Goal: Transaction & Acquisition: Obtain resource

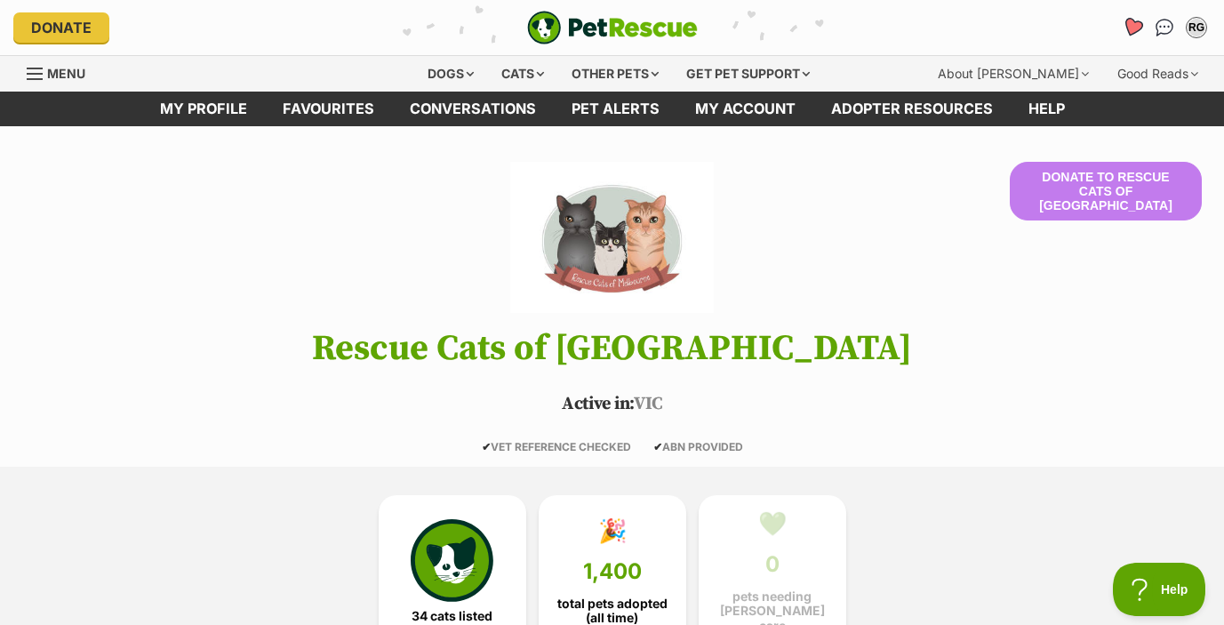
click at [1129, 23] on icon "Favourites" at bounding box center [1132, 27] width 21 height 20
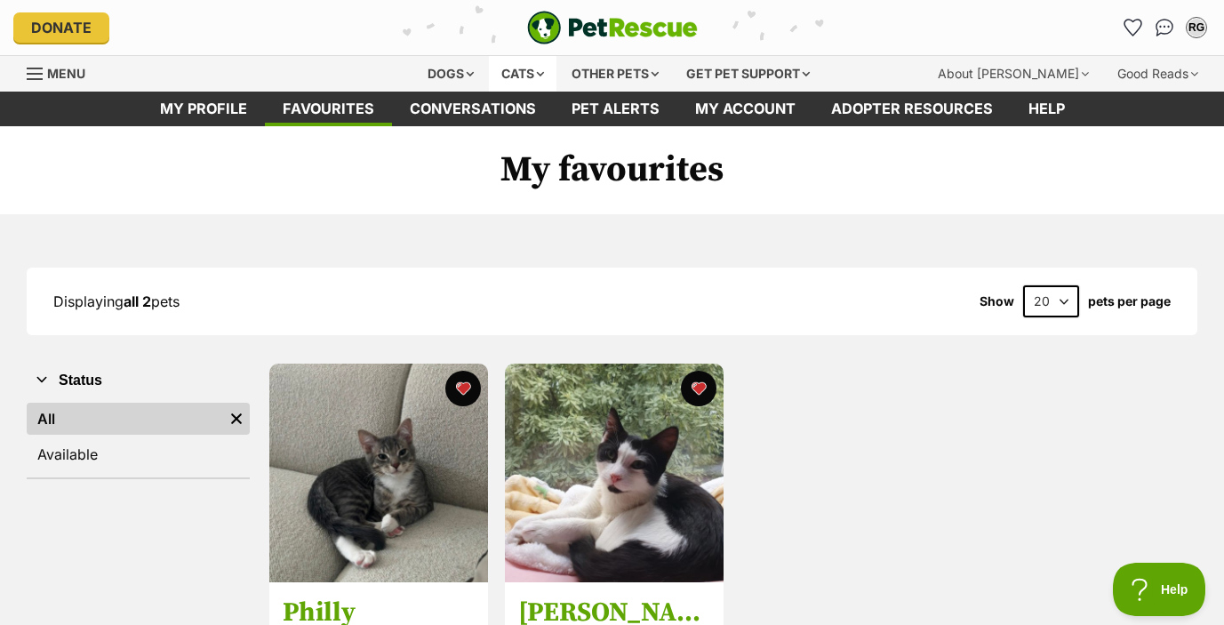
click at [506, 63] on div "Cats" at bounding box center [523, 74] width 68 height 36
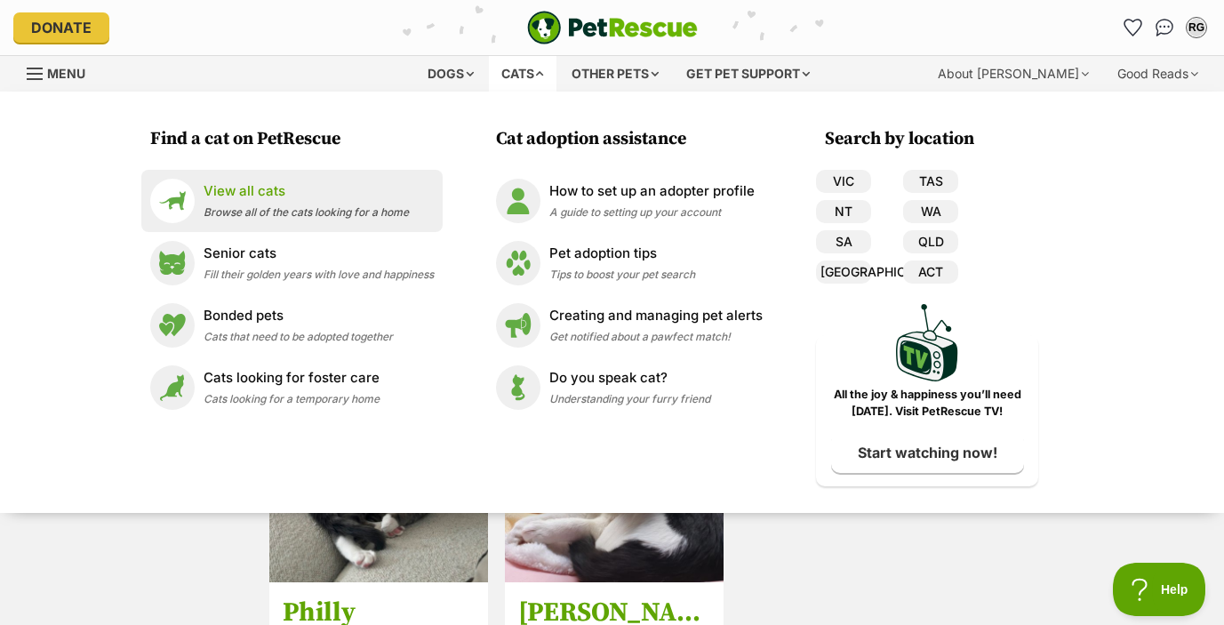
click at [312, 210] on span "Browse all of the cats looking for a home" at bounding box center [306, 211] width 205 height 13
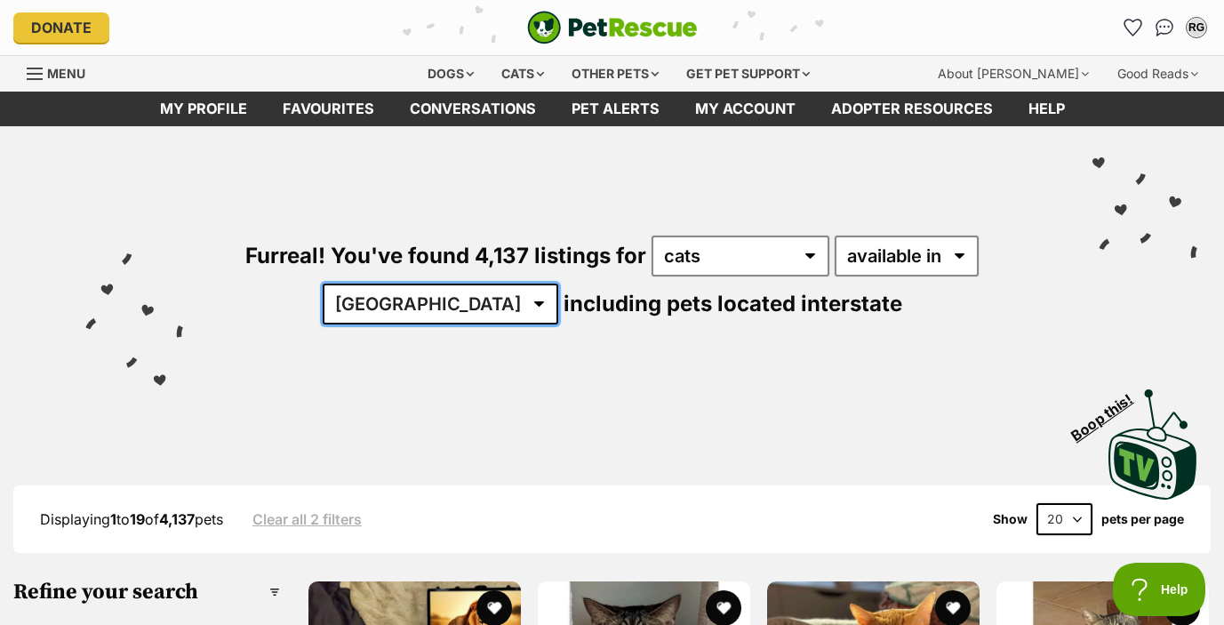
click at [461, 302] on select "Australia ACT NSW NT QLD SA TAS VIC WA" at bounding box center [441, 303] width 236 height 41
select select "VIC"
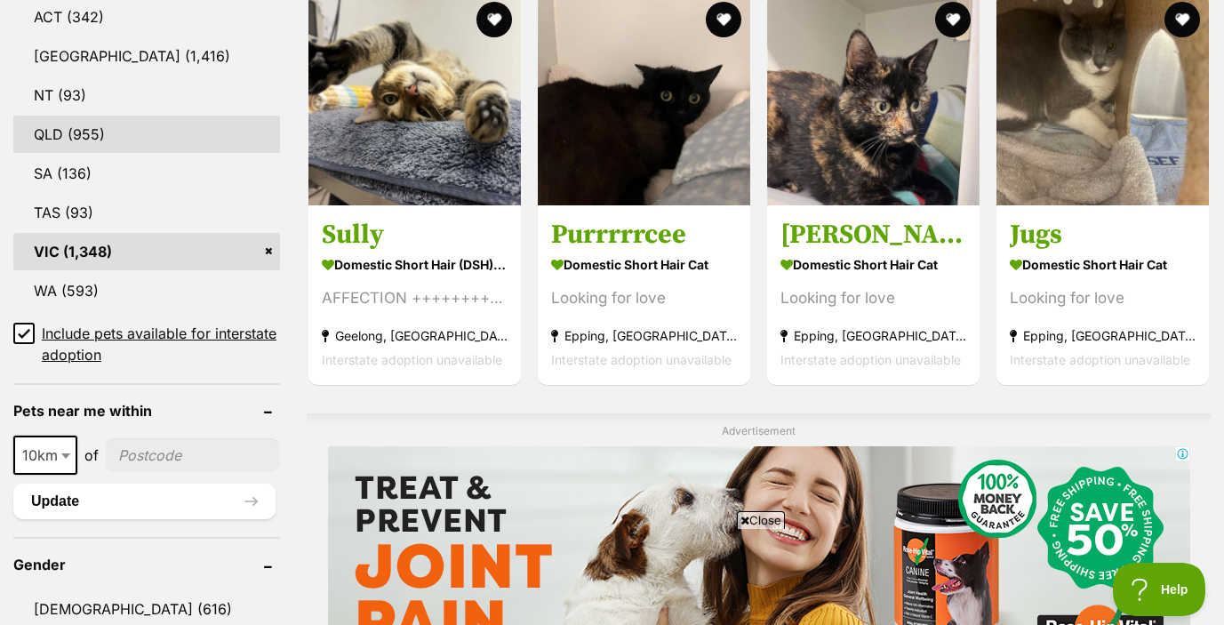
scroll to position [1032, 0]
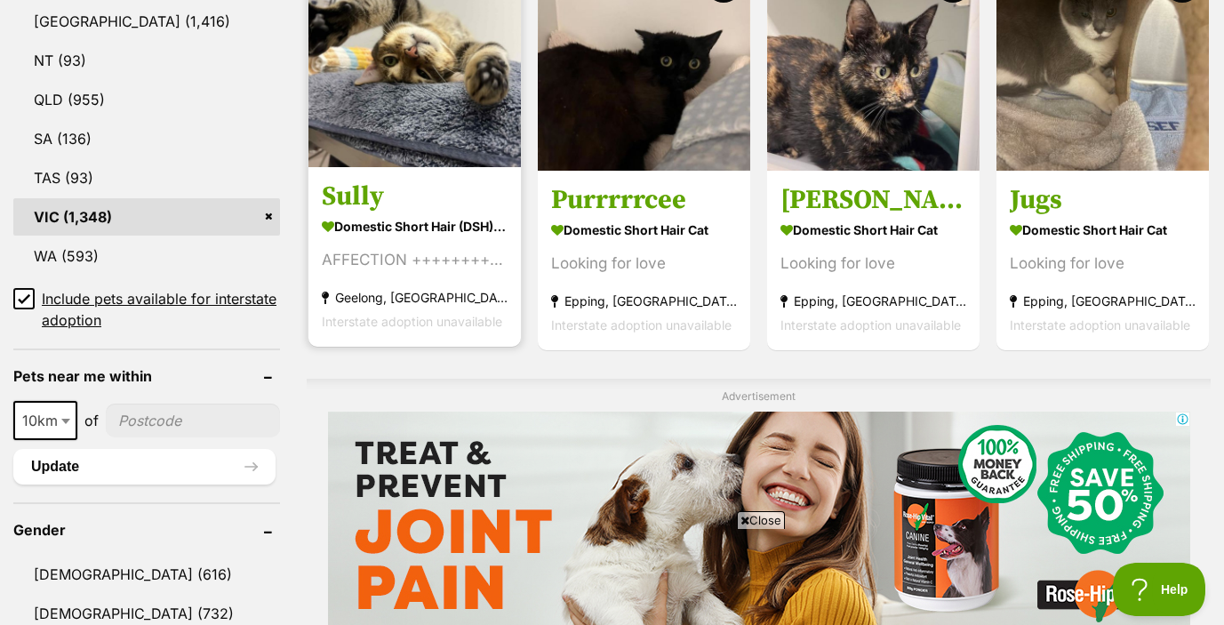
click at [435, 306] on strong "Geelong, [GEOGRAPHIC_DATA]" at bounding box center [415, 297] width 186 height 24
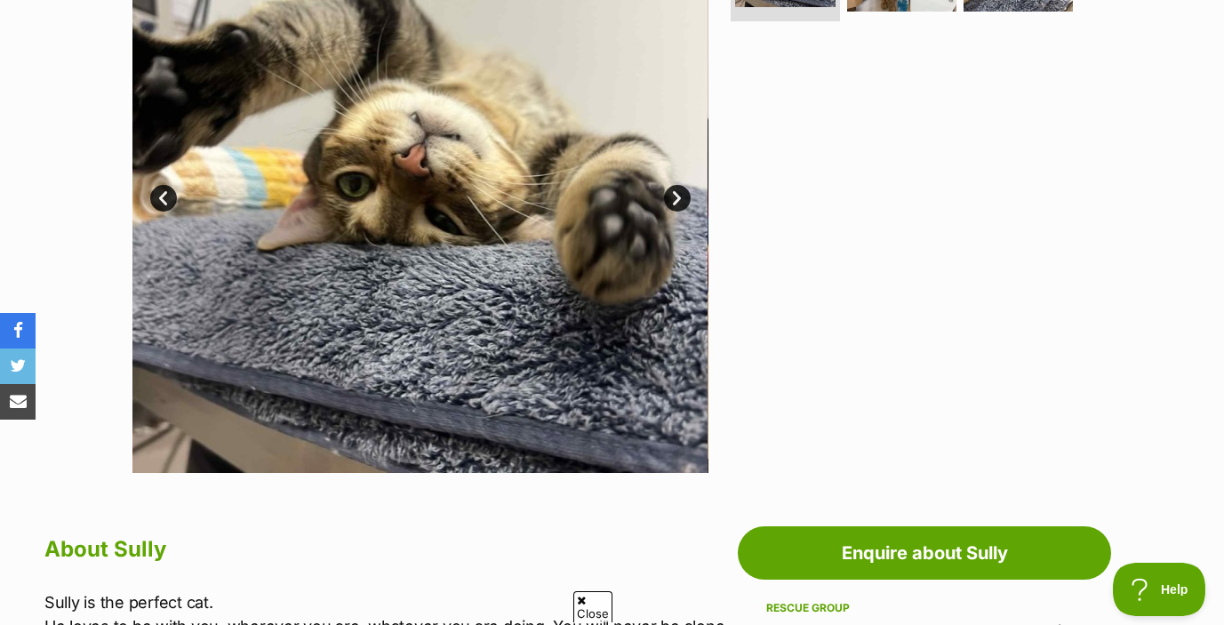
scroll to position [472, 0]
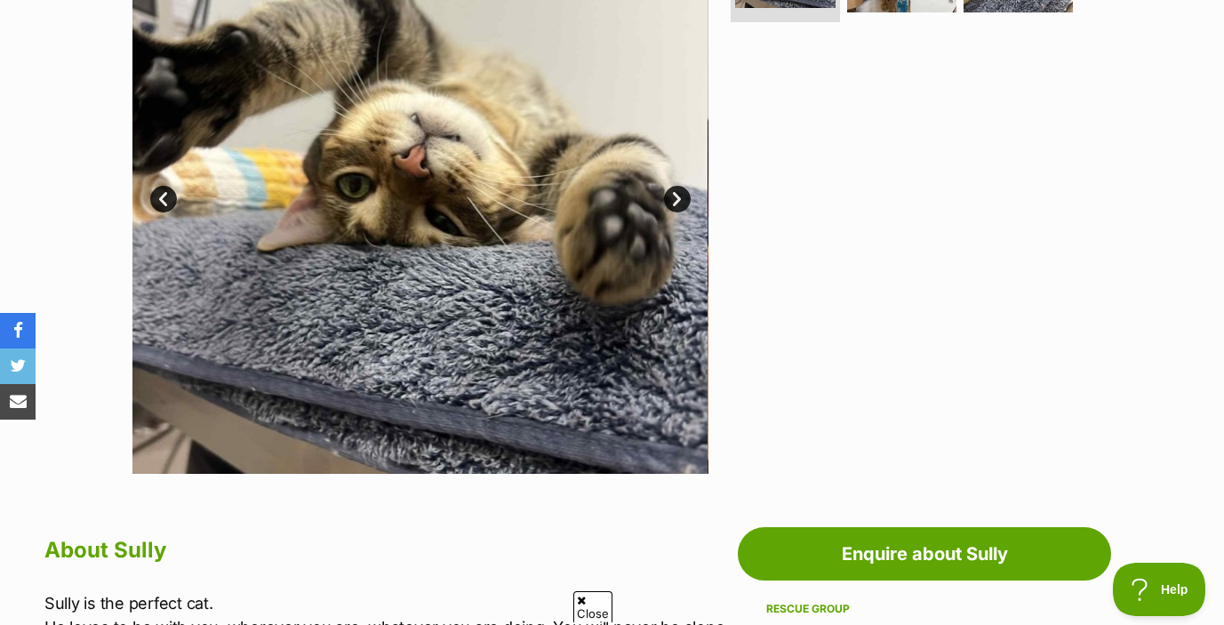
click at [677, 193] on link "Next" at bounding box center [677, 199] width 27 height 27
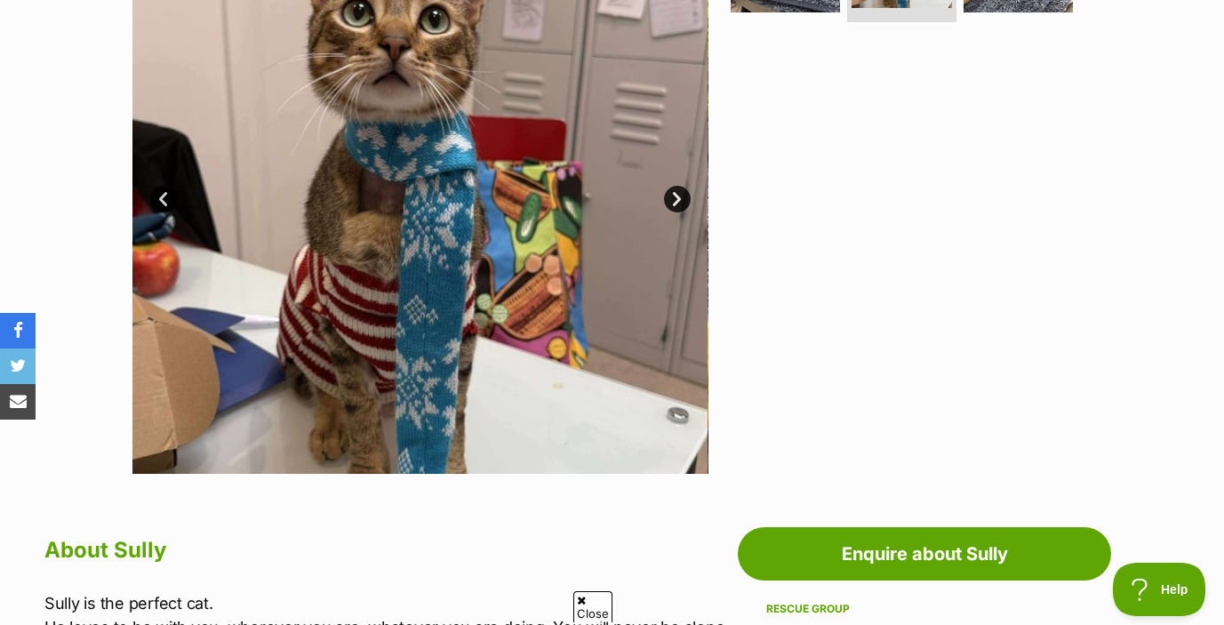
click at [677, 194] on link "Next" at bounding box center [677, 199] width 27 height 27
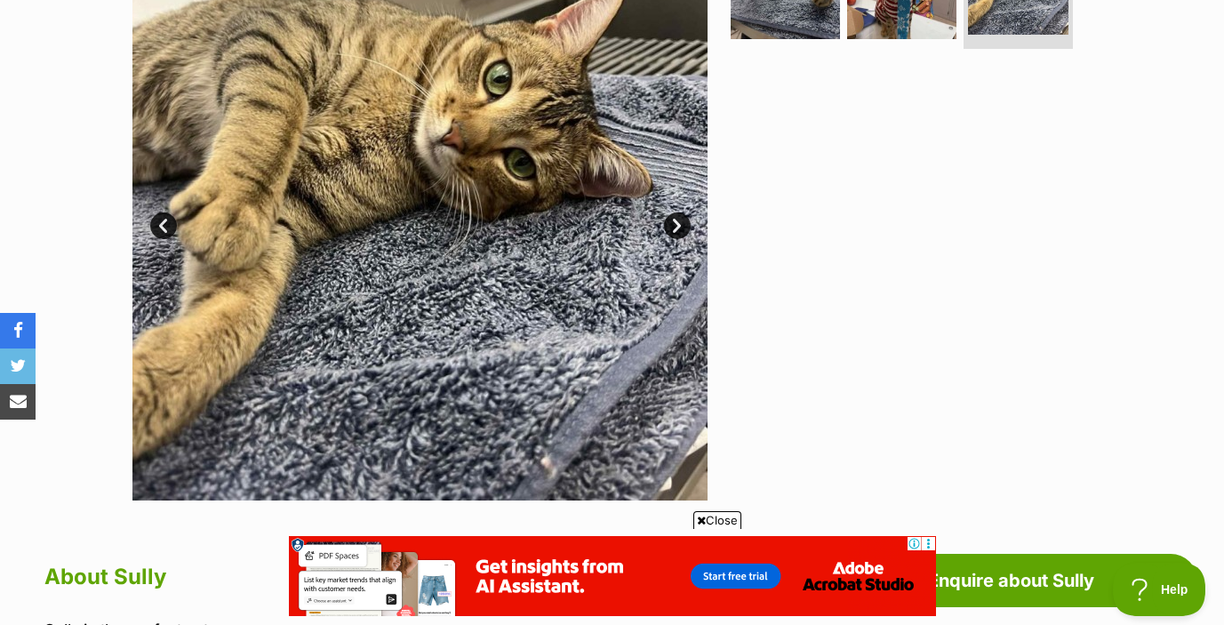
scroll to position [419, 0]
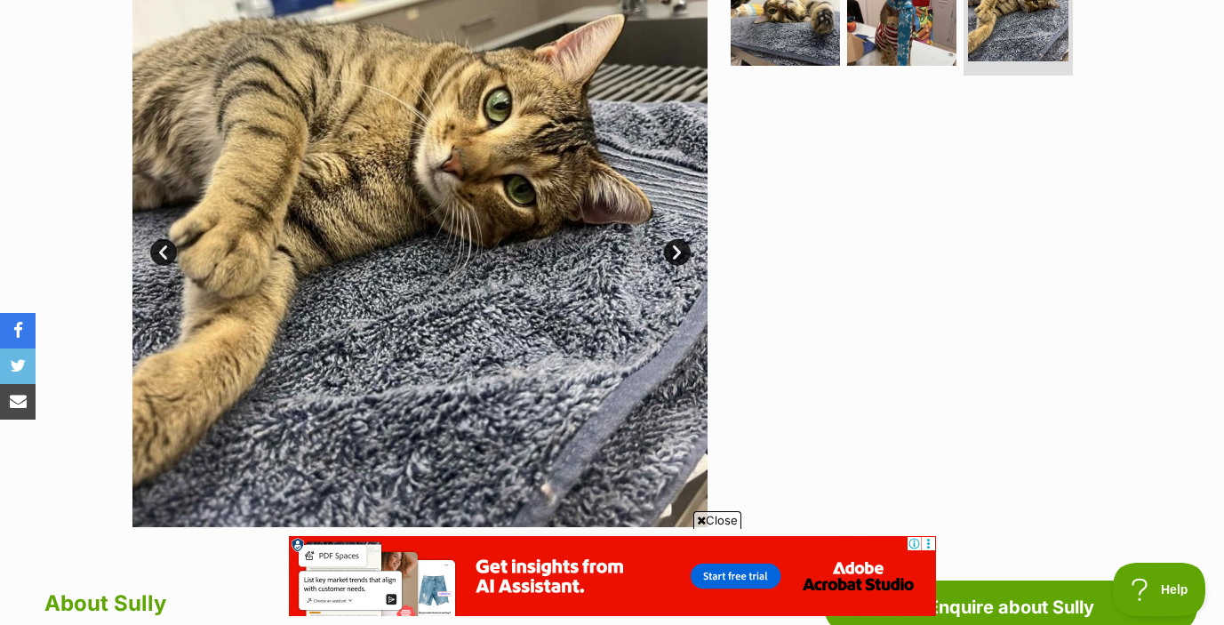
click at [671, 251] on link "Next" at bounding box center [677, 252] width 27 height 27
